Goal: Task Accomplishment & Management: Use online tool/utility

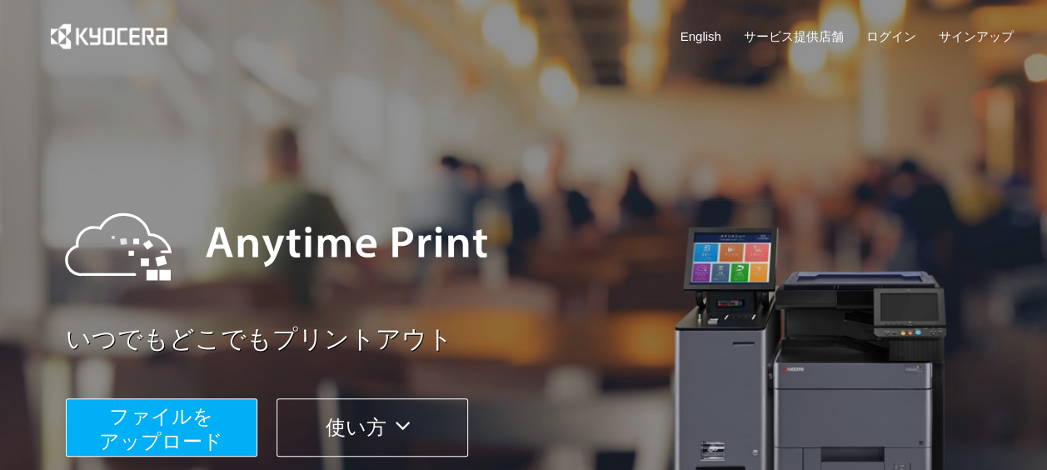
click at [372, 425] on button "使い方" at bounding box center [373, 427] width 192 height 58
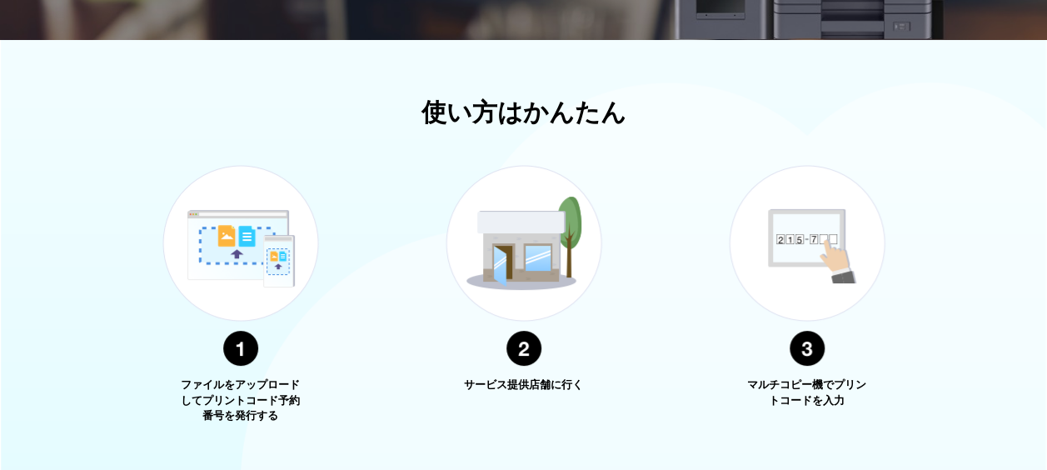
scroll to position [600, 0]
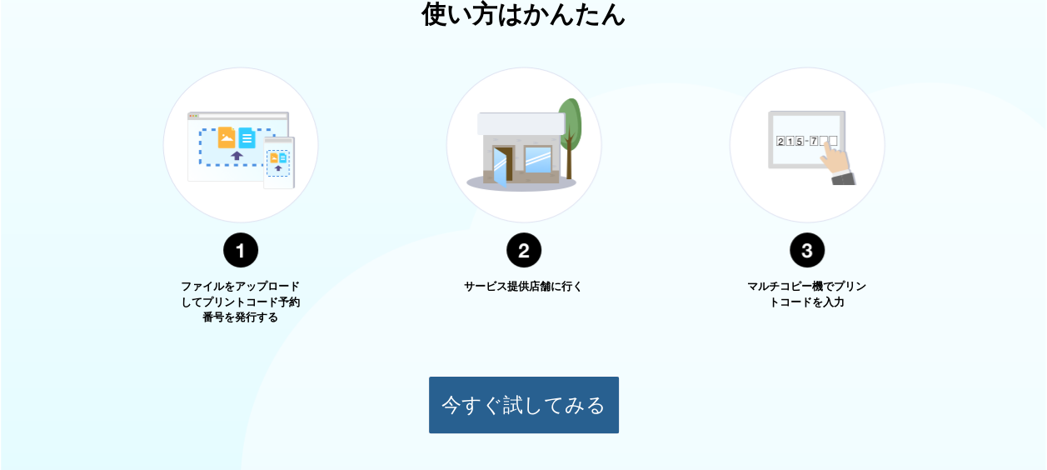
click at [486, 398] on button "今すぐ試してみる" at bounding box center [524, 405] width 192 height 58
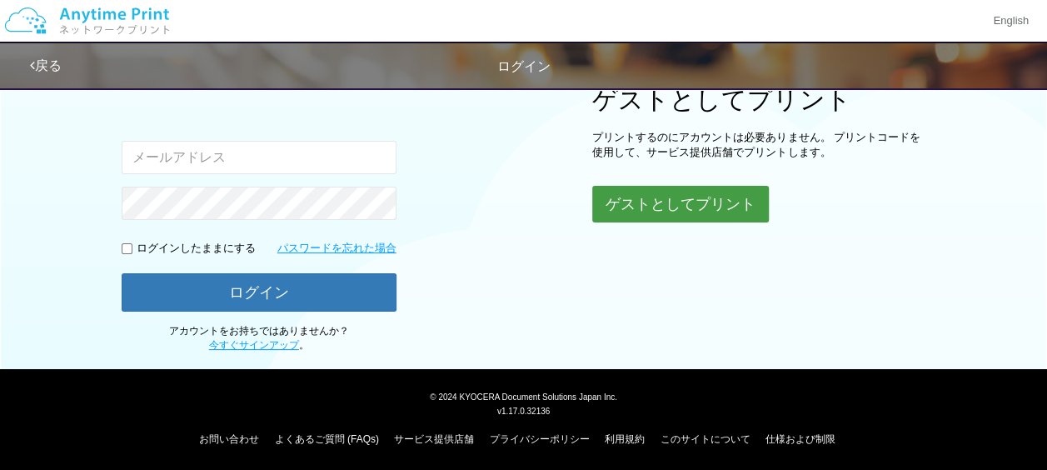
click at [666, 205] on button "ゲストとしてプリント" at bounding box center [680, 204] width 177 height 37
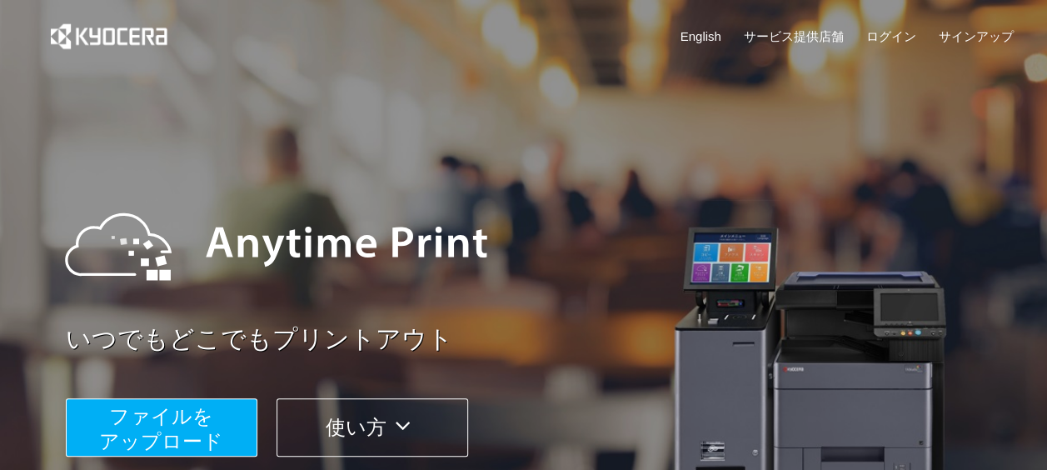
drag, startPoint x: 168, startPoint y: 425, endPoint x: 176, endPoint y: 420, distance: 9.0
click at [172, 423] on span "ファイルを ​​アップロード" at bounding box center [161, 428] width 124 height 47
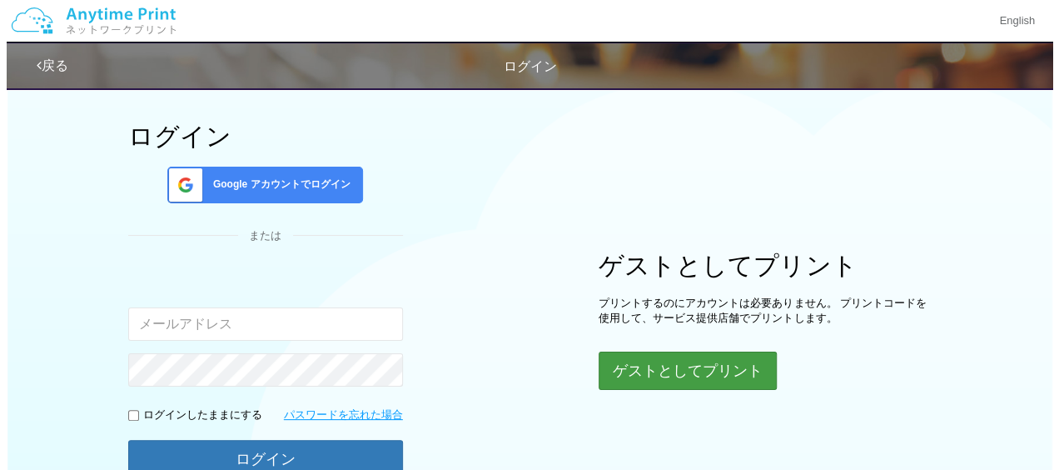
scroll to position [144, 0]
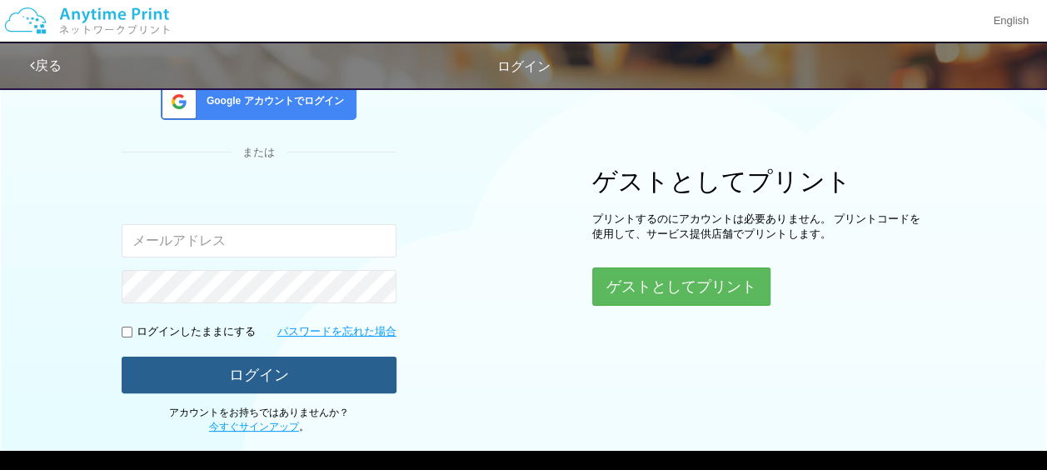
click at [245, 366] on button "ログイン" at bounding box center [259, 374] width 275 height 37
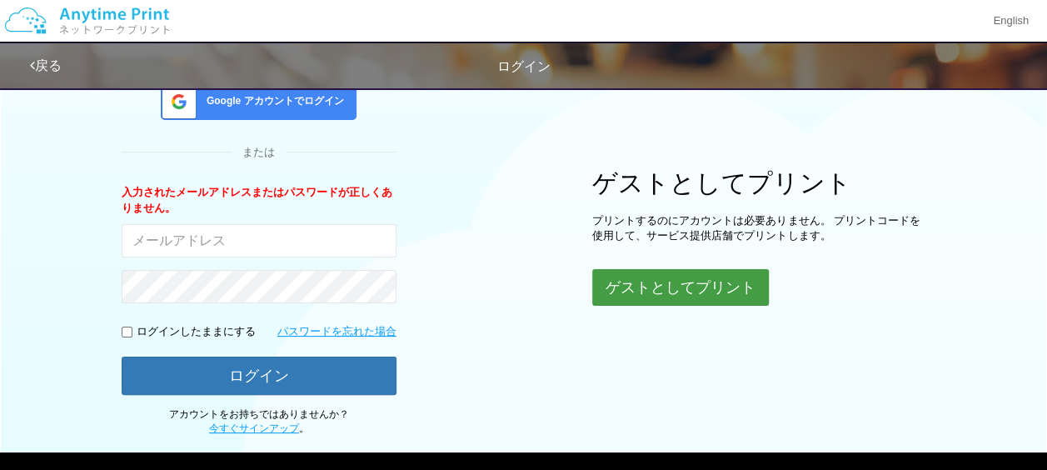
click at [682, 283] on button "ゲストとしてプリント" at bounding box center [680, 287] width 177 height 37
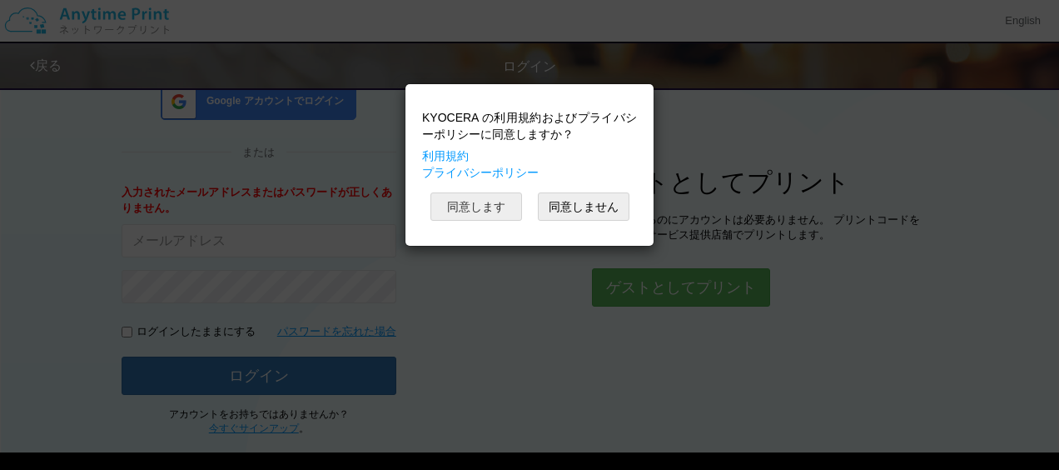
click at [476, 207] on button "同意します" at bounding box center [477, 206] width 92 height 28
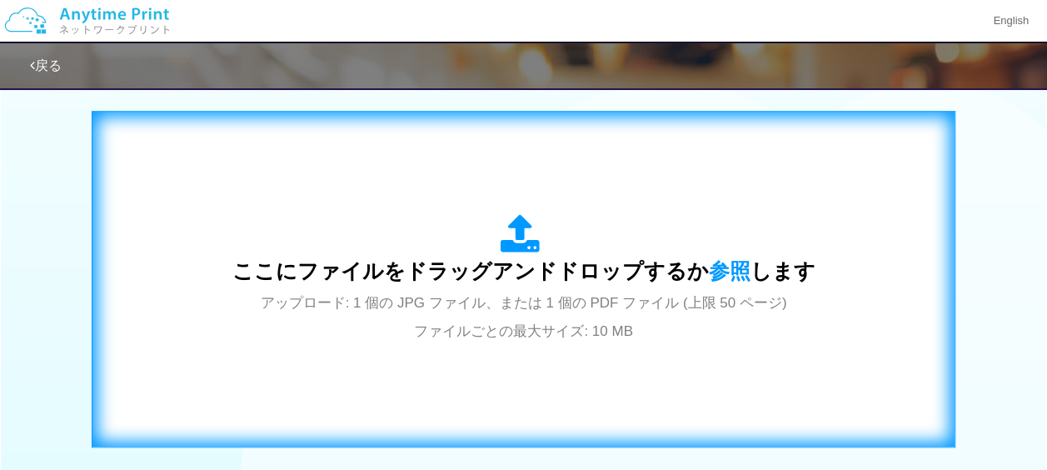
scroll to position [380, 0]
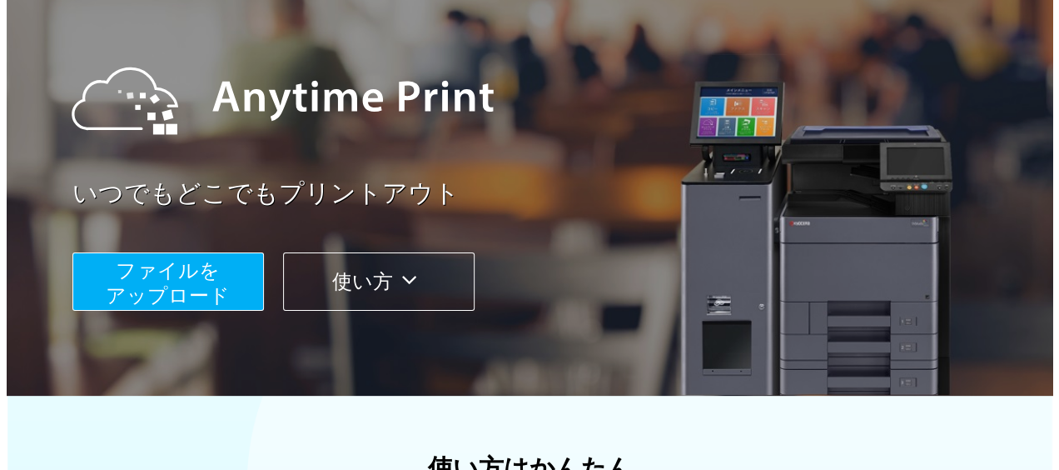
scroll to position [145, 0]
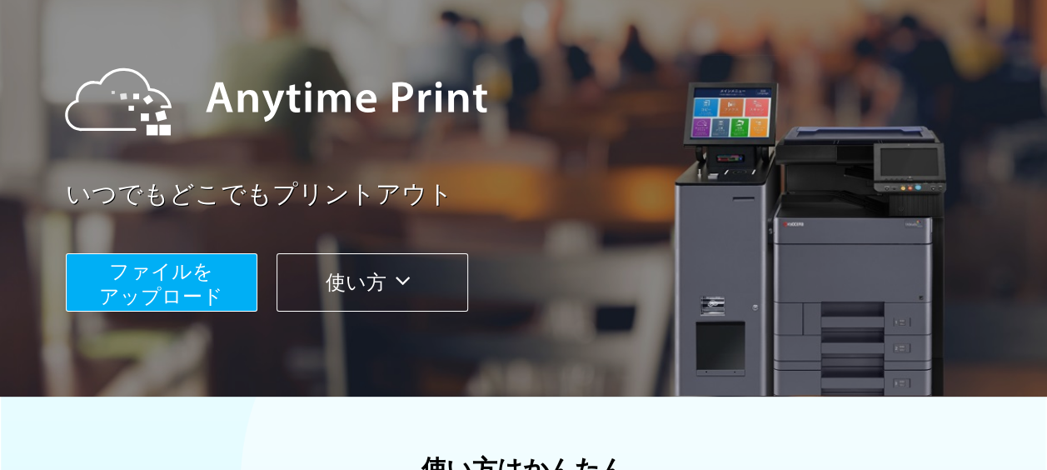
click at [205, 275] on span "ファイルを ​​アップロード" at bounding box center [161, 283] width 124 height 47
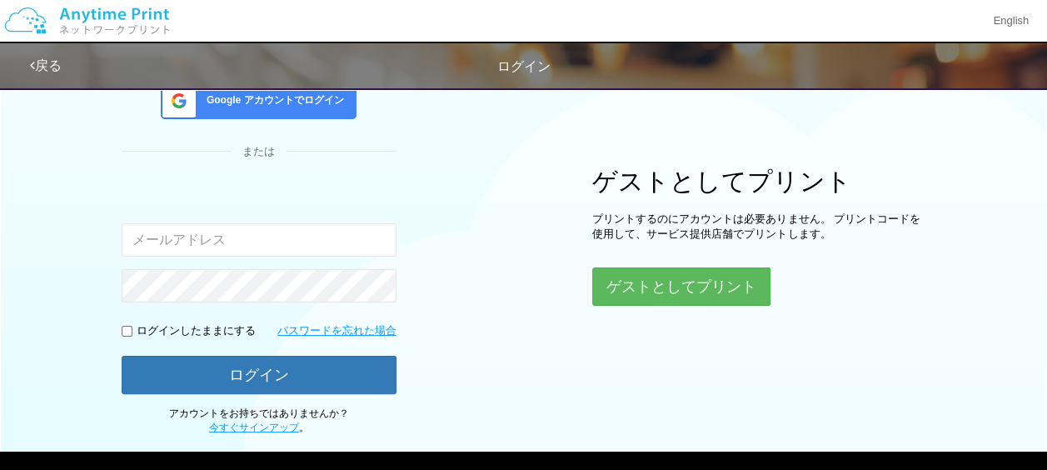
click at [133, 237] on input "email" at bounding box center [259, 239] width 275 height 33
type input "[EMAIL_ADDRESS][DOMAIN_NAME]"
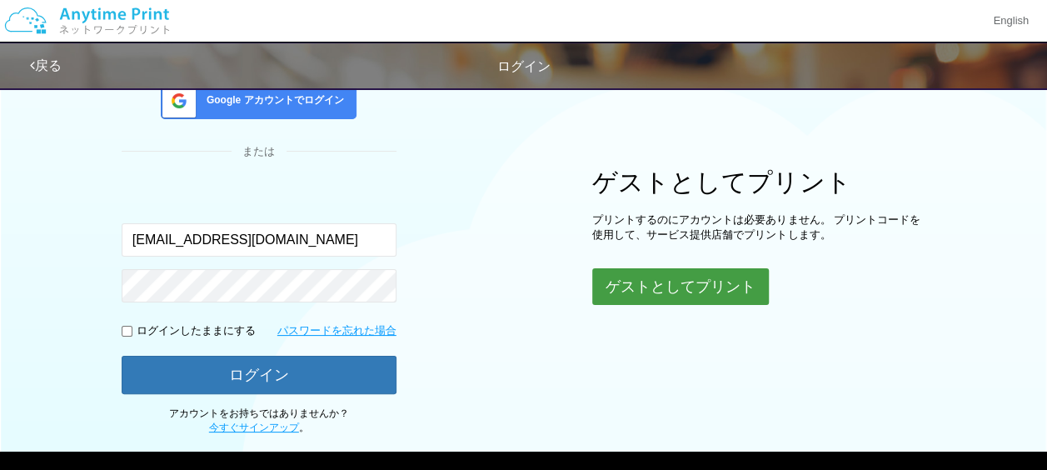
click at [676, 283] on button "ゲストとしてプリント" at bounding box center [680, 286] width 177 height 37
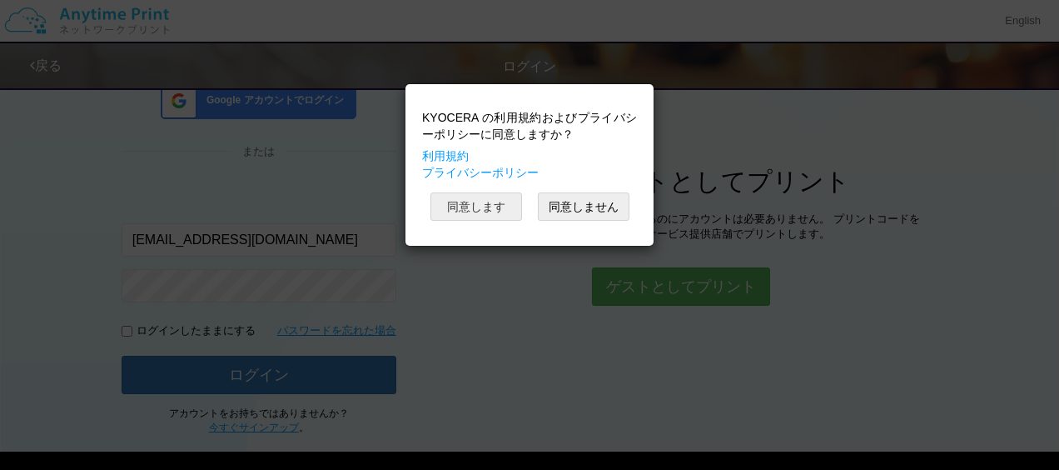
click at [491, 208] on button "同意します" at bounding box center [477, 206] width 92 height 28
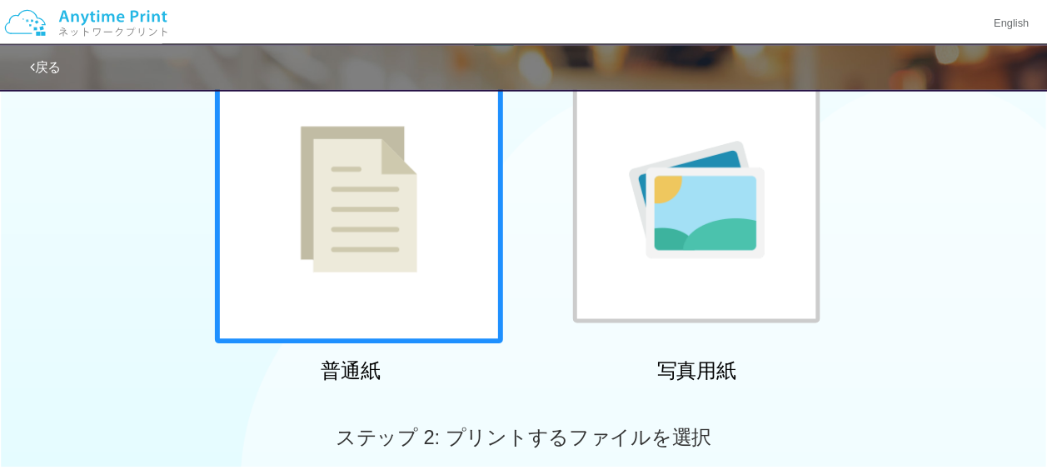
scroll to position [107, 0]
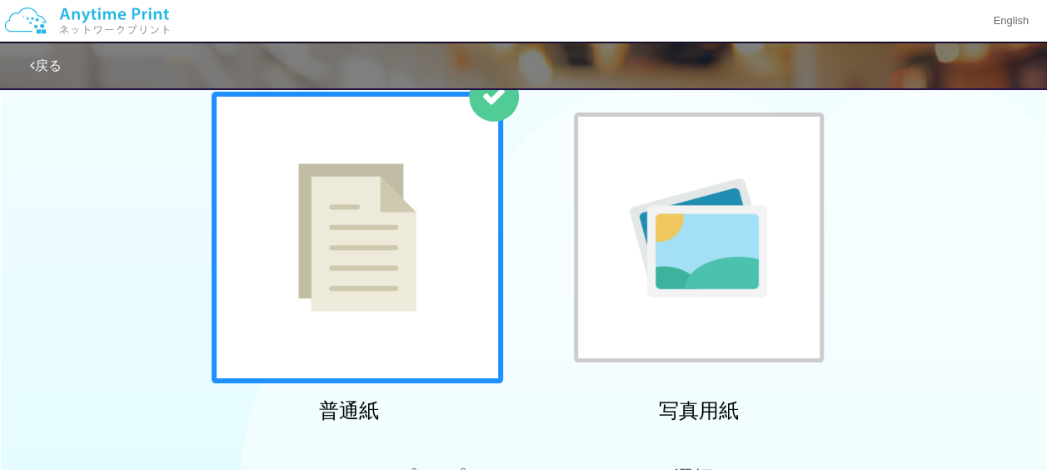
click at [347, 229] on img at bounding box center [357, 237] width 118 height 148
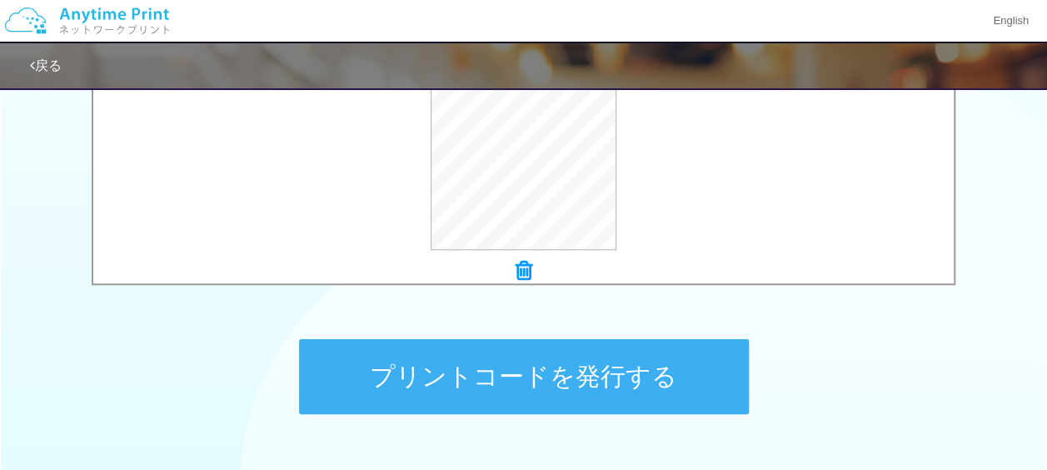
scroll to position [690, 0]
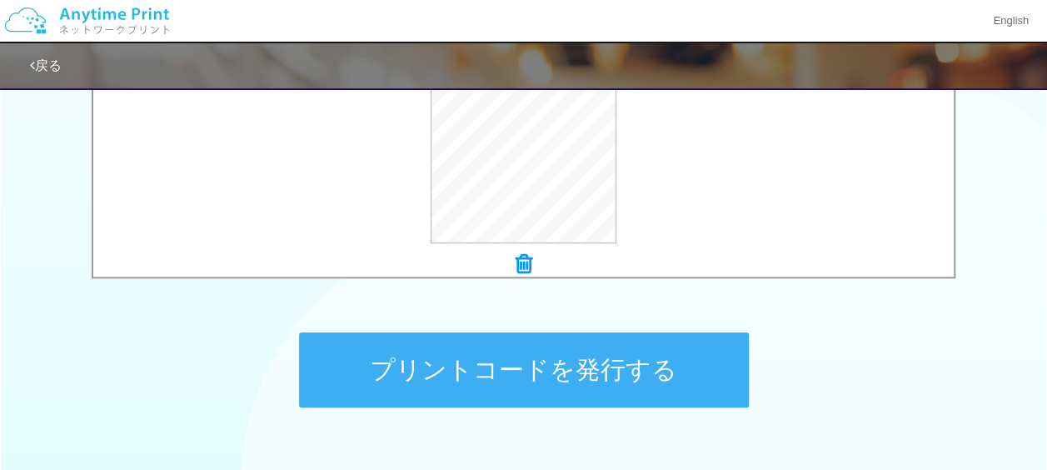
click at [546, 361] on button "プリントコードを発行する" at bounding box center [524, 369] width 450 height 75
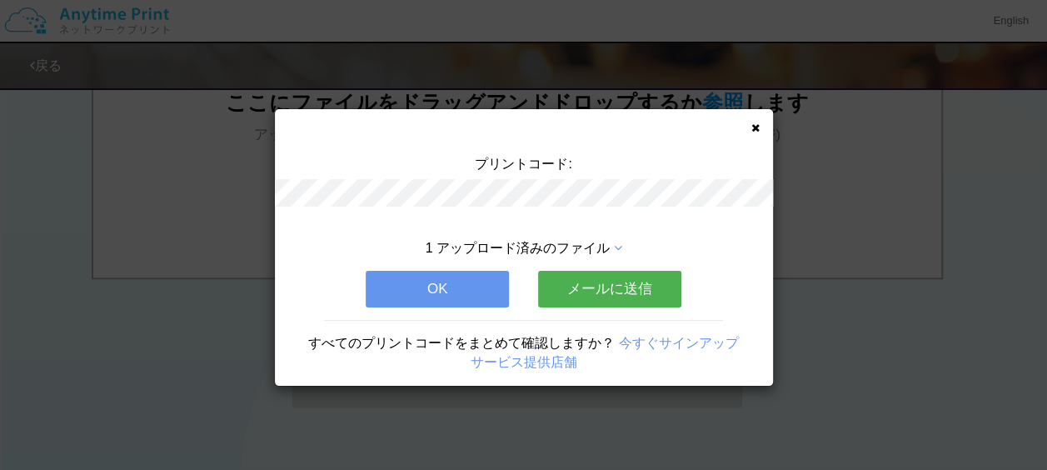
scroll to position [0, 0]
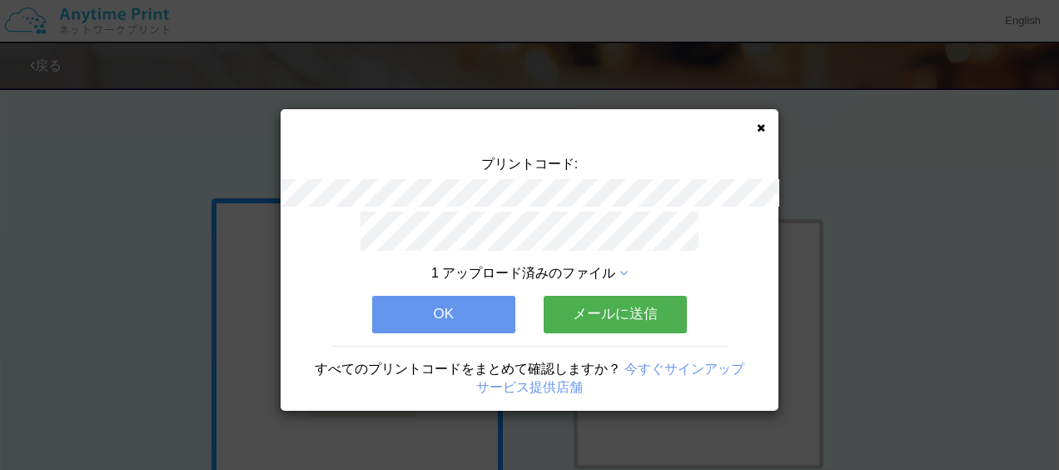
click at [596, 302] on button "メールに送信" at bounding box center [615, 314] width 143 height 37
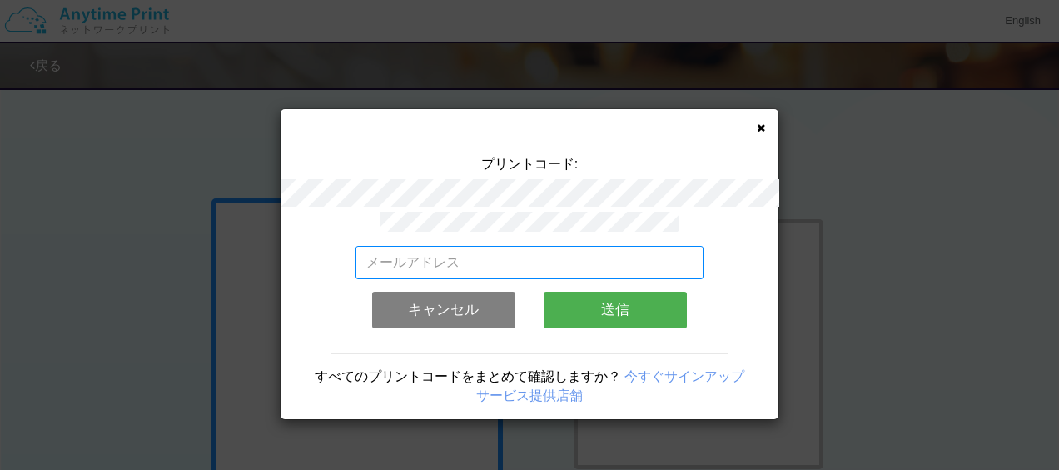
click at [368, 252] on input "email" at bounding box center [530, 262] width 349 height 33
type input "[EMAIL_ADDRESS][DOMAIN_NAME]"
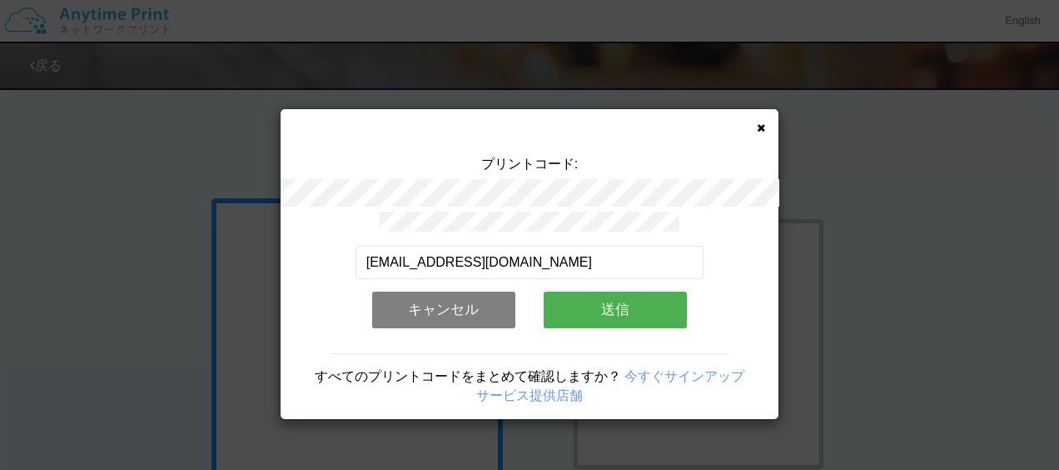
click at [623, 303] on button "送信" at bounding box center [615, 310] width 143 height 37
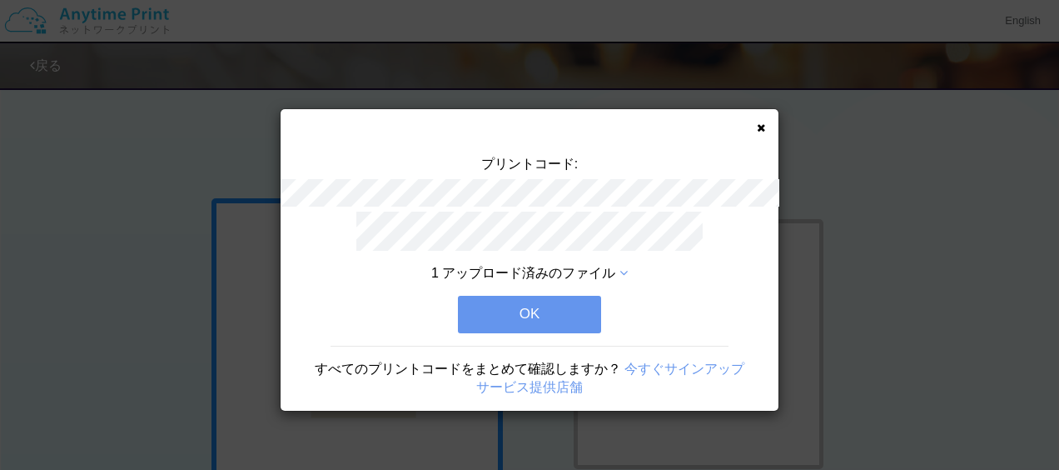
click at [558, 309] on button "OK" at bounding box center [529, 314] width 143 height 37
